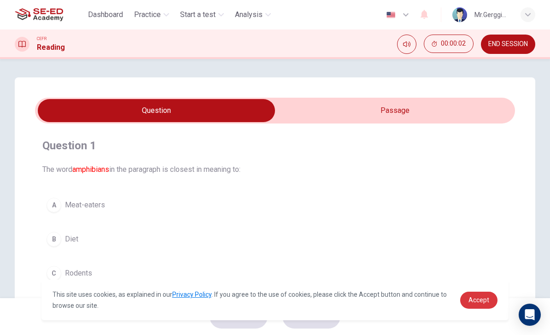
click at [480, 303] on span "Accept" at bounding box center [479, 299] width 21 height 7
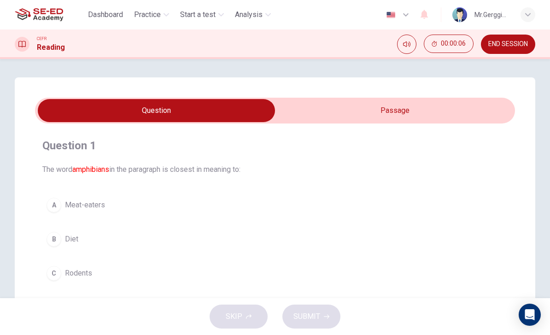
scroll to position [-1, 0]
click at [435, 115] on input "checkbox" at bounding box center [156, 110] width 721 height 23
checkbox input "true"
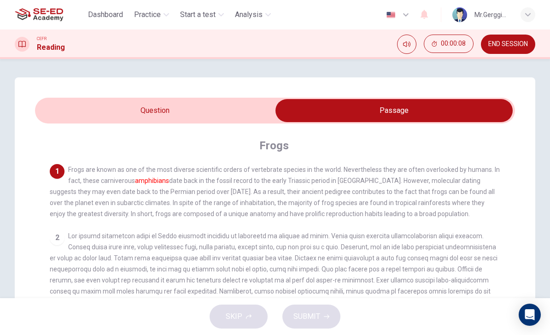
scroll to position [0, 0]
click at [49, 50] on h1 "Reading" at bounding box center [51, 47] width 28 height 11
click at [161, 7] on button "Practice" at bounding box center [151, 14] width 42 height 17
click at [160, 12] on span "Practice" at bounding box center [147, 14] width 27 height 11
click at [209, 17] on span "Start a test" at bounding box center [197, 14] width 35 height 11
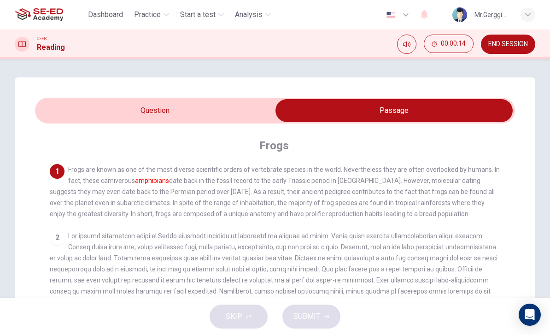
click at [258, 16] on span "Analysis" at bounding box center [249, 14] width 28 height 11
click at [264, 52] on div "CEFR Reading 00:00:15 END SESSION" at bounding box center [275, 44] width 550 height 19
click at [262, 12] on span "Analysis" at bounding box center [249, 14] width 28 height 11
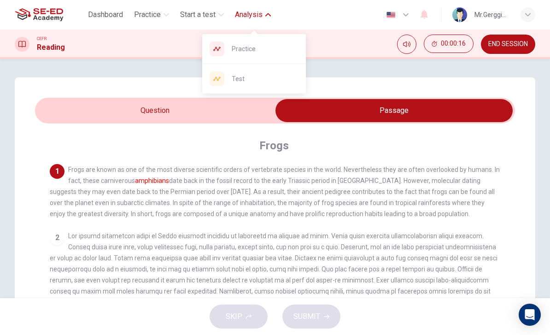
click at [252, 48] on span "Practice" at bounding box center [265, 48] width 67 height 11
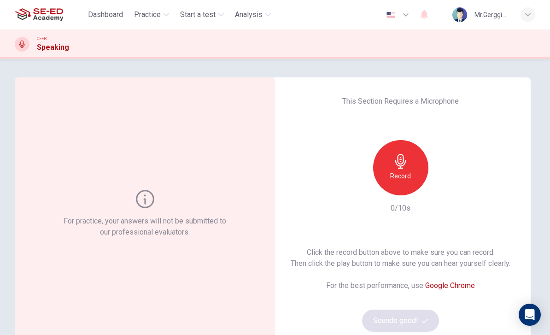
click at [152, 19] on span "Practice" at bounding box center [147, 14] width 27 height 11
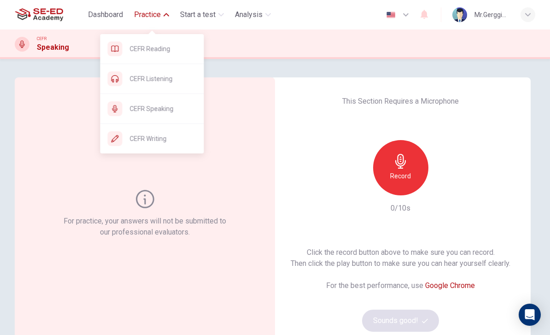
click at [176, 48] on span "CEFR Reading" at bounding box center [163, 48] width 67 height 11
